Goal: Task Accomplishment & Management: Manage account settings

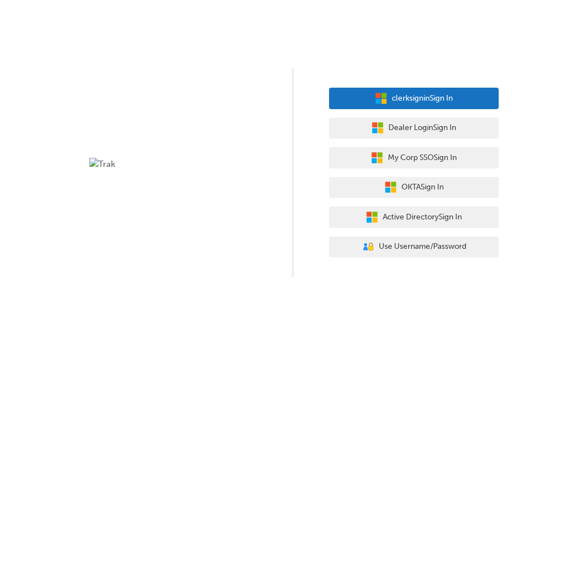
click at [438, 94] on span "clerksignin Sign In" at bounding box center [422, 98] width 61 height 13
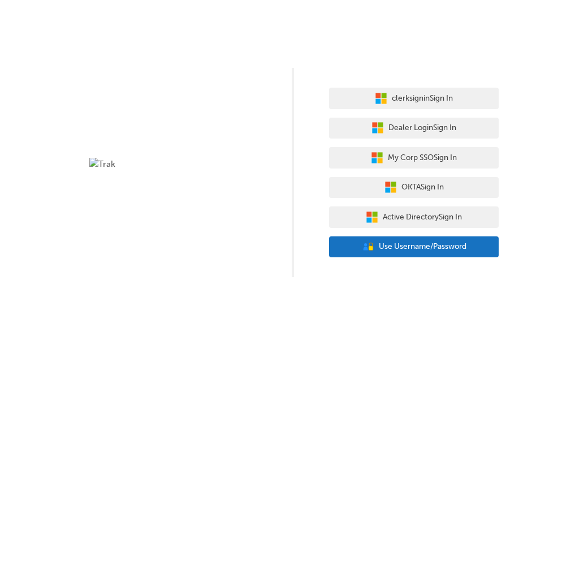
click at [447, 244] on span "Use Username/Password" at bounding box center [423, 246] width 88 height 13
click at [432, 245] on span "Use Username/Password" at bounding box center [423, 246] width 88 height 13
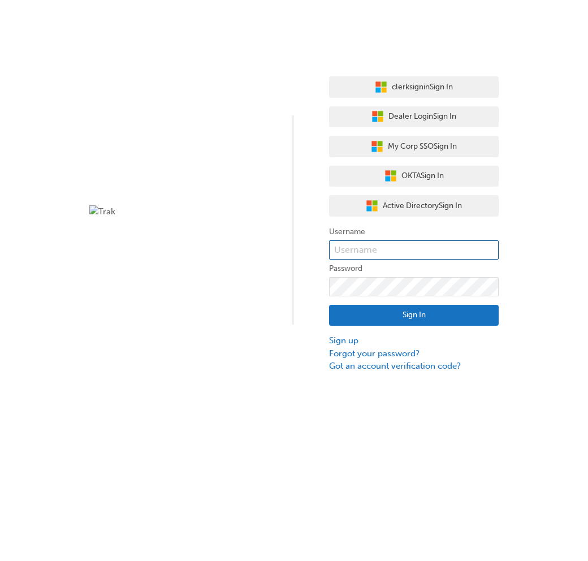
click at [432, 245] on input "text" at bounding box center [414, 249] width 170 height 19
click at [215, 224] on div at bounding box center [174, 220] width 170 height 30
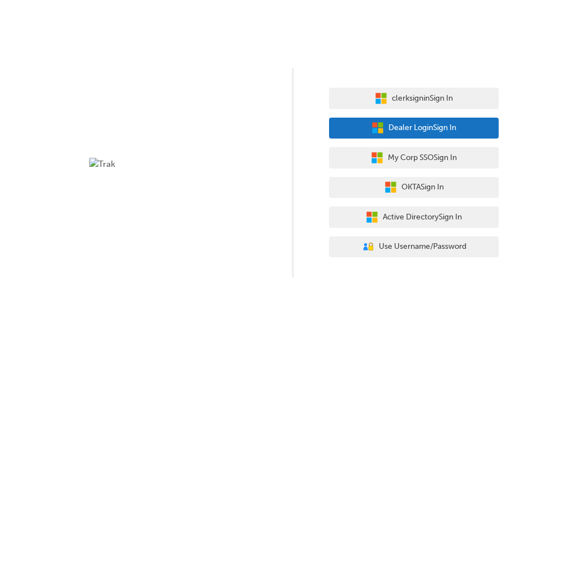
click at [443, 131] on span "Dealer Login Sign In" at bounding box center [423, 128] width 68 height 13
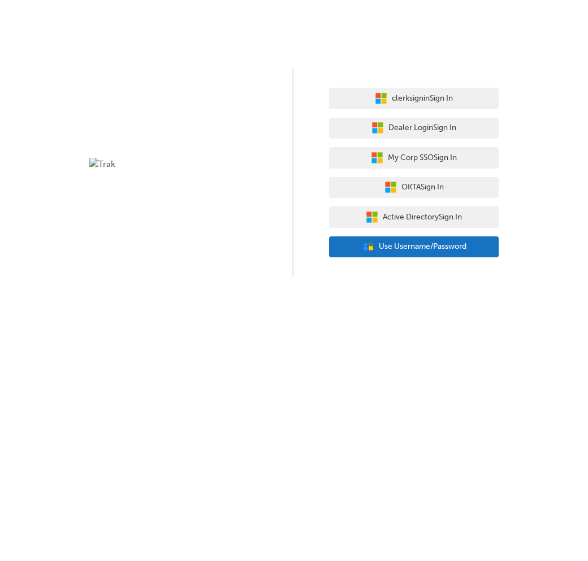
click at [462, 246] on span "Use Username/Password" at bounding box center [423, 246] width 88 height 13
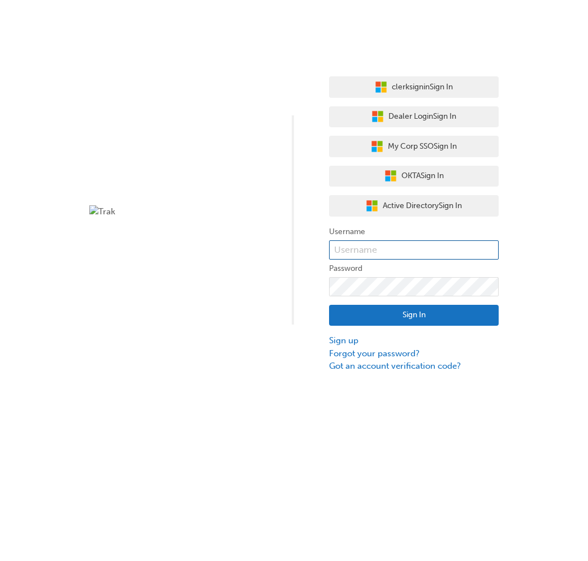
click at [461, 246] on input "text" at bounding box center [414, 249] width 170 height 19
type input "bf.marjon.[PERSON_NAME]"
click at [431, 314] on button "Sign In" at bounding box center [414, 316] width 170 height 22
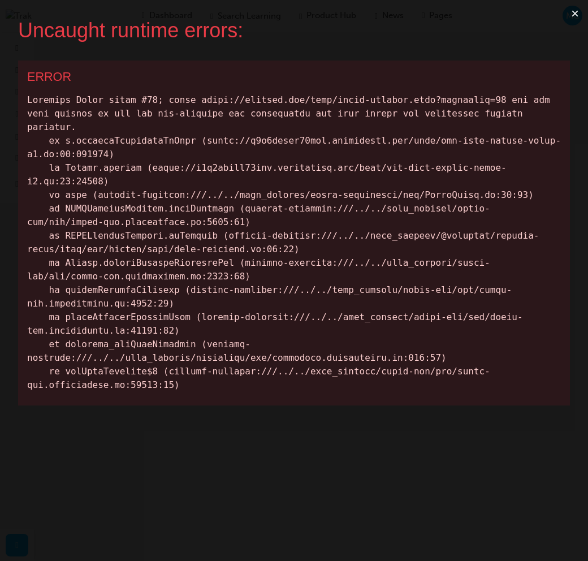
click at [578, 15] on button "×" at bounding box center [575, 13] width 26 height 27
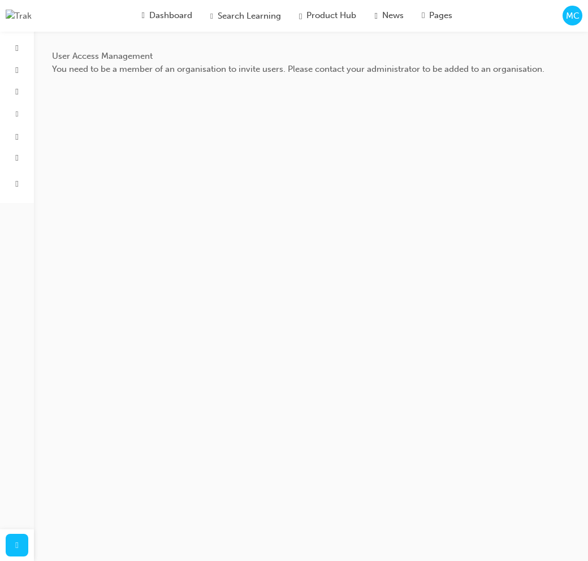
click at [577, 18] on span "MC" at bounding box center [573, 16] width 14 height 13
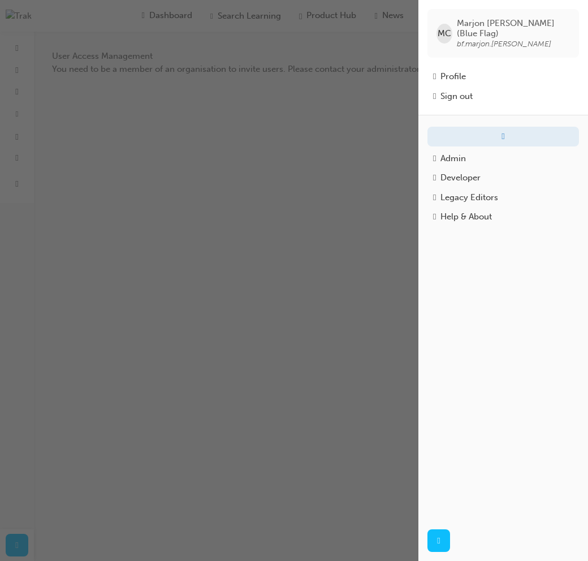
click at [176, 165] on div "button" at bounding box center [209, 280] width 419 height 561
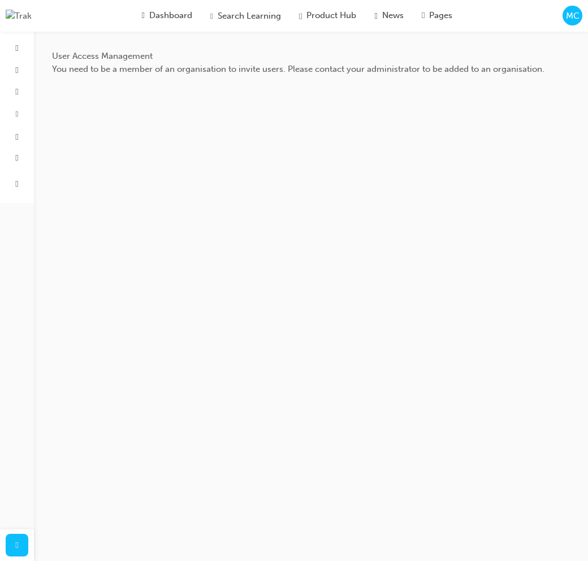
click at [573, 19] on span "MC" at bounding box center [573, 16] width 14 height 13
